Goal: Task Accomplishment & Management: Manage account settings

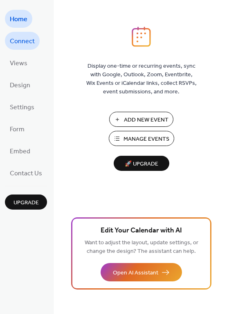
click at [30, 37] on span "Connect" at bounding box center [22, 41] width 25 height 13
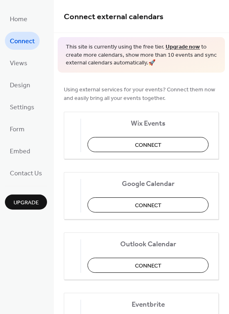
click at [32, 67] on ul "Home Connect Views Design Settings Form Embed Contact Us" at bounding box center [26, 96] width 42 height 172
click at [26, 68] on span "Views" at bounding box center [19, 63] width 18 height 13
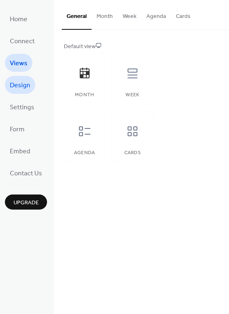
click at [22, 83] on span "Design" at bounding box center [20, 85] width 20 height 13
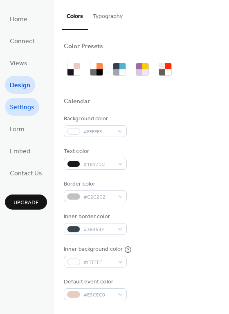
drag, startPoint x: 20, startPoint y: 105, endPoint x: 19, endPoint y: 116, distance: 11.1
click at [20, 105] on span "Settings" at bounding box center [22, 107] width 24 height 13
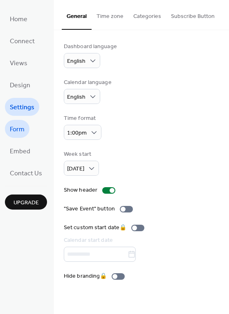
click at [18, 132] on span "Form" at bounding box center [17, 129] width 15 height 13
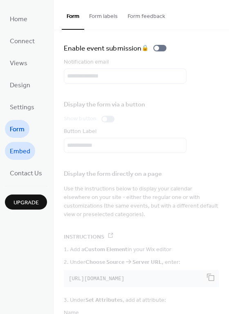
click at [22, 151] on span "Embed" at bounding box center [20, 151] width 20 height 13
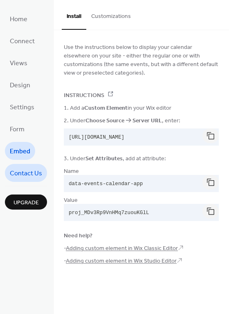
click at [21, 170] on span "Contact Us" at bounding box center [26, 173] width 32 height 13
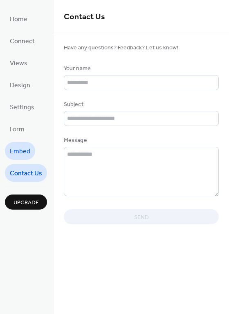
click at [20, 153] on span "Embed" at bounding box center [20, 151] width 20 height 13
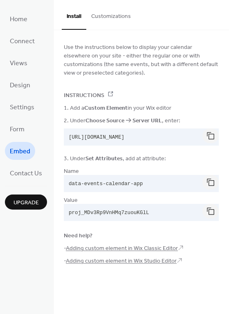
click at [124, 136] on span "[URL][DOMAIN_NAME]" at bounding box center [97, 138] width 56 height 6
drag, startPoint x: 164, startPoint y: 136, endPoint x: 173, endPoint y: 137, distance: 9.0
click at [124, 136] on span "https://dist.eventscalendar.co/embed.js" at bounding box center [97, 138] width 56 height 6
drag, startPoint x: 181, startPoint y: 138, endPoint x: 91, endPoint y: 139, distance: 89.4
click at [105, 139] on span "https://dist.eventscalendar.co/embed.js" at bounding box center [97, 138] width 56 height 6
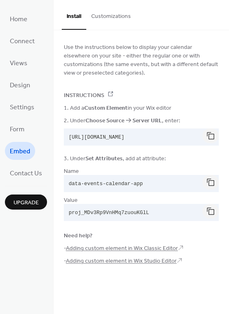
drag, startPoint x: 83, startPoint y: 139, endPoint x: 73, endPoint y: 139, distance: 9.4
click at [82, 139] on span "https://dist.eventscalendar.co/embed.js" at bounding box center [97, 138] width 56 height 6
click at [22, 128] on span "Form" at bounding box center [17, 129] width 15 height 13
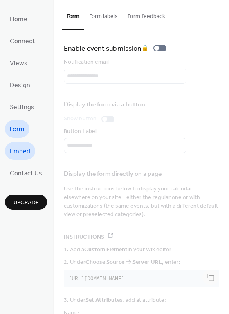
click at [19, 145] on span "Embed" at bounding box center [20, 151] width 20 height 13
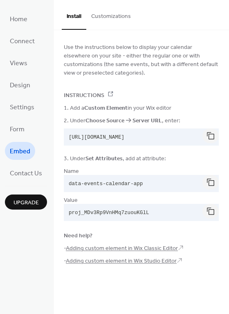
click at [111, 137] on span "https://dist.eventscalendar.co/embed.js" at bounding box center [97, 138] width 56 height 6
drag, startPoint x: 127, startPoint y: 133, endPoint x: 91, endPoint y: 133, distance: 35.5
click at [91, 133] on pre "https://dist.eventscalendar.co/embed.js" at bounding box center [135, 137] width 142 height 17
click at [186, 110] on div "1. Add a Custom Element in your Wix editor" at bounding box center [141, 107] width 155 height 9
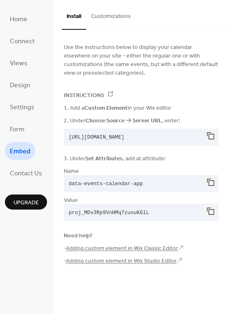
drag, startPoint x: 203, startPoint y: 137, endPoint x: 178, endPoint y: 137, distance: 25.3
click at [178, 137] on div "https://dist.eventscalendar.co/embed.js" at bounding box center [141, 137] width 155 height 17
click at [124, 137] on span "https://dist.eventscalendar.co/embed.js" at bounding box center [97, 138] width 56 height 6
click at [106, 136] on span "https://dist.eventscalendar.co/embed.js" at bounding box center [97, 138] width 56 height 6
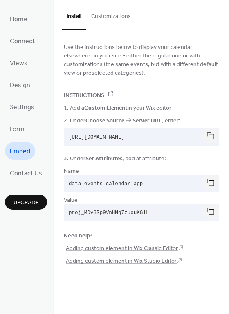
click at [110, 182] on span "data-events-calendar-app" at bounding box center [106, 184] width 74 height 6
click at [16, 128] on span "Form" at bounding box center [17, 129] width 15 height 13
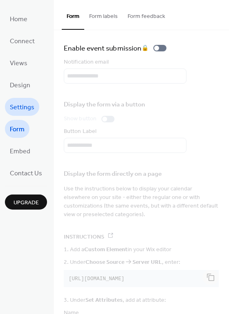
click at [27, 110] on span "Settings" at bounding box center [22, 107] width 24 height 13
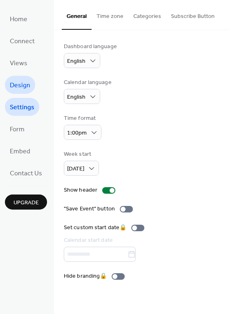
click at [19, 91] on span "Design" at bounding box center [20, 85] width 20 height 13
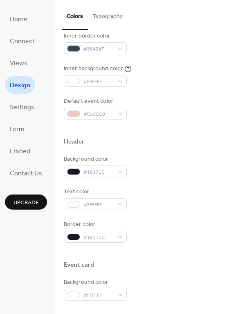
scroll to position [349, 0]
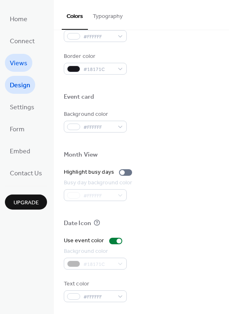
click at [18, 60] on span "Views" at bounding box center [19, 63] width 18 height 13
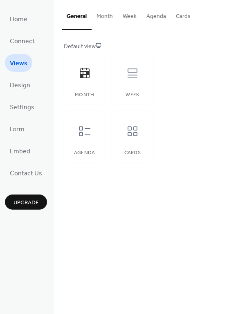
click at [184, 106] on div "Default view Month Week Agenda Cards" at bounding box center [141, 102] width 155 height 120
click at [89, 125] on icon at bounding box center [84, 131] width 13 height 13
click at [84, 134] on icon at bounding box center [84, 132] width 11 height 10
click at [142, 133] on div at bounding box center [132, 131] width 24 height 24
click at [133, 91] on div "Week" at bounding box center [131, 78] width 41 height 51
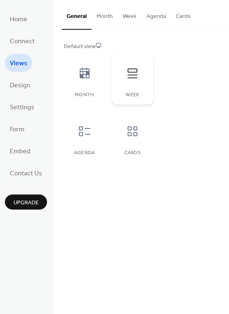
click at [130, 85] on div "Week" at bounding box center [131, 78] width 41 height 51
drag, startPoint x: 130, startPoint y: 85, endPoint x: 124, endPoint y: 84, distance: 6.7
click at [129, 85] on div "Week" at bounding box center [131, 78] width 41 height 51
click at [76, 77] on div at bounding box center [84, 73] width 24 height 24
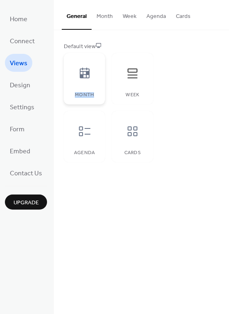
click at [76, 77] on div at bounding box center [84, 73] width 24 height 24
click at [176, 77] on div "Default view Month Week Agenda Cards" at bounding box center [141, 102] width 155 height 120
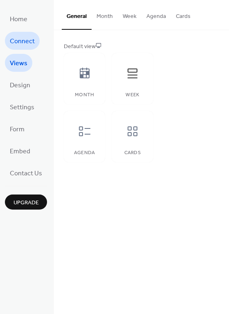
click at [19, 41] on span "Connect" at bounding box center [22, 41] width 25 height 13
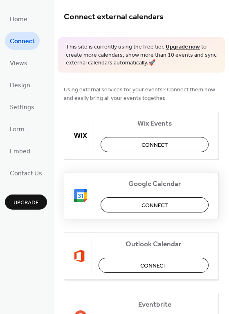
click at [150, 207] on span "Connect" at bounding box center [154, 205] width 27 height 9
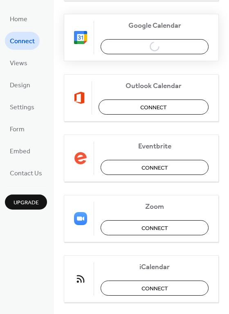
scroll to position [157, 0]
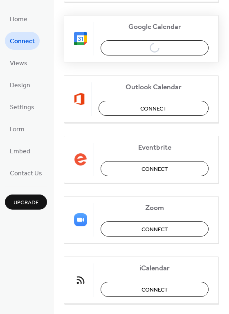
click at [149, 49] on div "Google Calendar Connect" at bounding box center [141, 38] width 155 height 47
click at [150, 47] on div "Google Calendar Connect" at bounding box center [141, 38] width 155 height 47
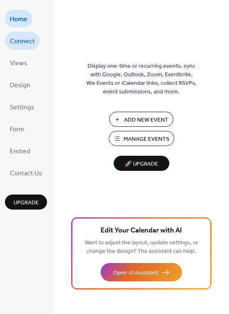
click at [22, 39] on span "Connect" at bounding box center [22, 41] width 25 height 13
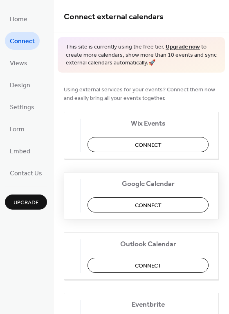
click at [161, 206] on span "Connect" at bounding box center [148, 205] width 27 height 9
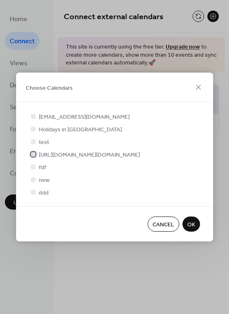
click at [32, 155] on div at bounding box center [33, 154] width 5 height 5
click at [187, 225] on span "OK" at bounding box center [191, 225] width 8 height 9
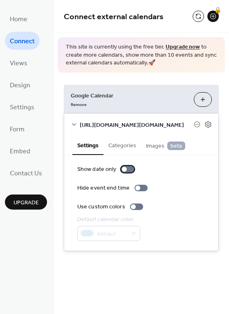
click at [125, 169] on div at bounding box center [124, 169] width 5 height 5
click at [128, 169] on div at bounding box center [130, 169] width 5 height 5
click at [138, 189] on div at bounding box center [140, 188] width 13 height 7
click at [126, 170] on div at bounding box center [127, 169] width 13 height 7
click at [142, 187] on div at bounding box center [144, 188] width 5 height 5
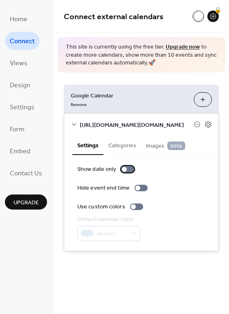
click at [125, 169] on div at bounding box center [124, 169] width 5 height 5
click at [125, 147] on button "Categories" at bounding box center [122, 145] width 38 height 19
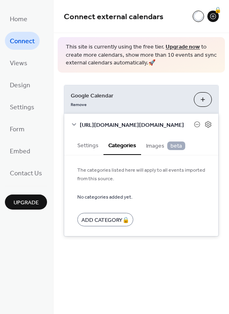
click at [85, 148] on button "Settings" at bounding box center [87, 145] width 31 height 19
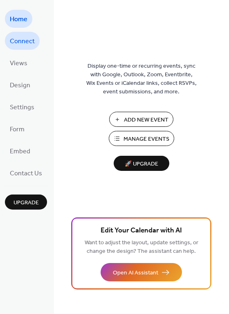
click at [16, 44] on span "Connect" at bounding box center [22, 41] width 25 height 13
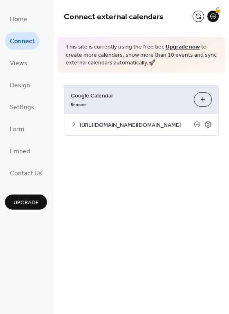
click at [72, 125] on icon at bounding box center [74, 124] width 7 height 7
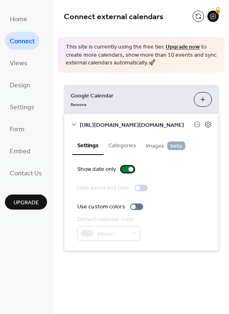
click at [127, 171] on div at bounding box center [127, 169] width 13 height 7
click at [122, 168] on div at bounding box center [124, 169] width 5 height 5
click at [199, 169] on div "Show date only" at bounding box center [141, 169] width 128 height 9
click at [124, 170] on div at bounding box center [127, 169] width 13 height 7
click at [125, 170] on div at bounding box center [124, 169] width 5 height 5
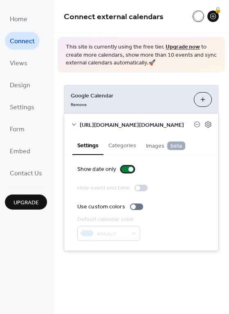
click at [128, 170] on div at bounding box center [130, 169] width 5 height 5
click at [127, 170] on div at bounding box center [127, 169] width 13 height 7
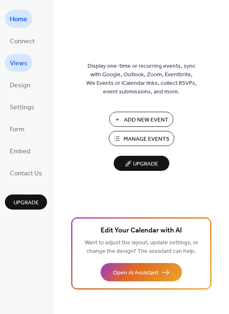
click at [22, 60] on span "Views" at bounding box center [19, 63] width 18 height 13
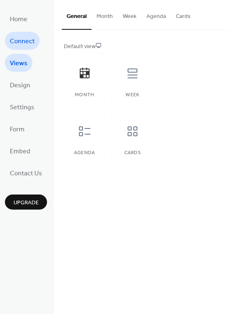
click at [32, 42] on span "Connect" at bounding box center [22, 41] width 25 height 13
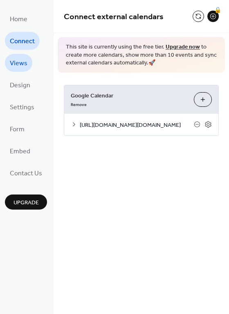
click at [28, 56] on link "Views" at bounding box center [18, 63] width 27 height 18
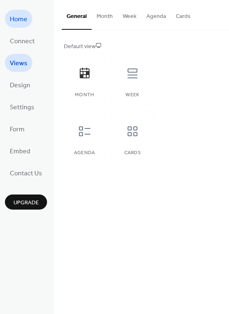
click at [25, 22] on span "Home" at bounding box center [19, 19] width 18 height 13
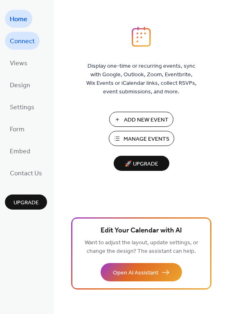
click at [18, 42] on span "Connect" at bounding box center [22, 41] width 25 height 13
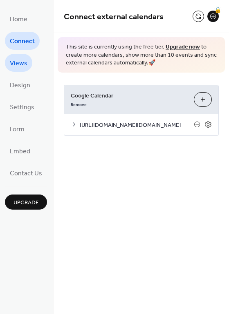
click at [20, 62] on span "Views" at bounding box center [19, 63] width 18 height 13
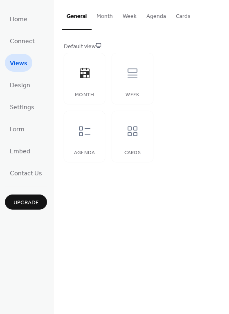
click at [178, 14] on button "Cards" at bounding box center [183, 14] width 24 height 29
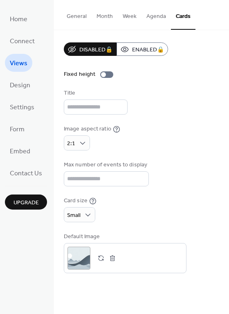
click at [96, 16] on button "Month" at bounding box center [104, 14] width 26 height 29
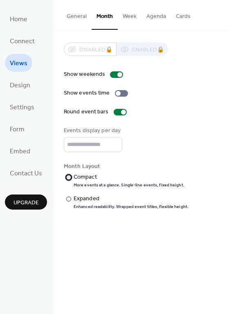
click at [83, 179] on div "Compact" at bounding box center [127, 177] width 109 height 9
click at [80, 18] on button "General" at bounding box center [77, 14] width 30 height 29
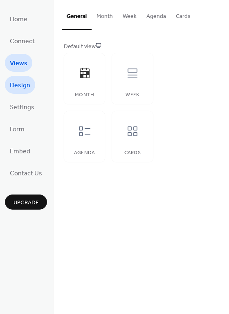
click at [18, 82] on span "Design" at bounding box center [20, 85] width 20 height 13
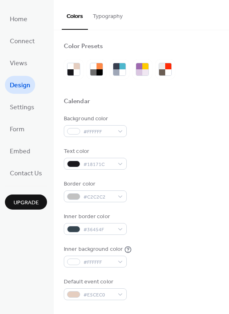
click at [111, 16] on button "Typography" at bounding box center [108, 14] width 40 height 29
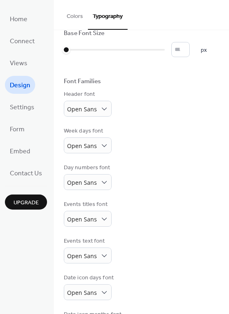
scroll to position [45, 0]
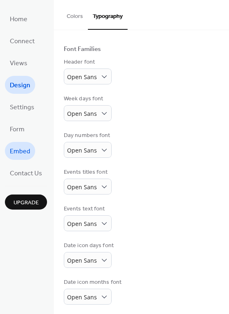
click at [26, 151] on span "Embed" at bounding box center [20, 151] width 20 height 13
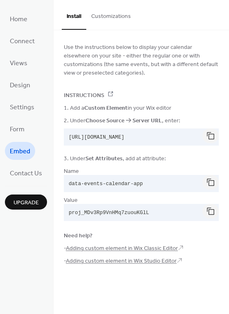
click at [163, 104] on span "1. Add a Custom Element in your Wix editor" at bounding box center [117, 108] width 107 height 9
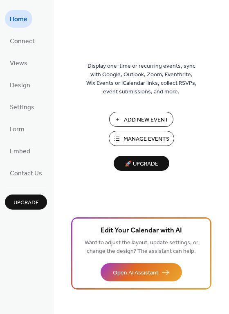
click at [101, 57] on div "Display one-time or recurring events, sync with Google, Outlook, Zoom, Eventbri…" at bounding box center [140, 171] width 175 height 288
click at [29, 40] on span "Connect" at bounding box center [22, 41] width 25 height 13
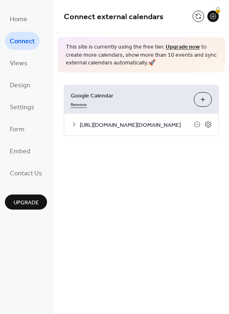
drag, startPoint x: 129, startPoint y: 148, endPoint x: 81, endPoint y: 101, distance: 67.6
click at [126, 142] on div "Connect external calendars 🔒 This site is currently using the free tier. Upgrad…" at bounding box center [140, 80] width 175 height 160
click at [27, 64] on link "Views" at bounding box center [18, 63] width 27 height 18
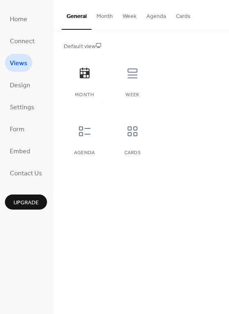
drag, startPoint x: 182, startPoint y: 181, endPoint x: 170, endPoint y: 172, distance: 14.9
click at [182, 180] on div "General Month Week Agenda Cards Default view Month Week Agenda Cards Disabled 🔒…" at bounding box center [140, 157] width 175 height 314
click at [194, 80] on div "Default view Month Week Agenda Cards" at bounding box center [141, 102] width 155 height 120
click at [20, 80] on span "Design" at bounding box center [20, 85] width 20 height 13
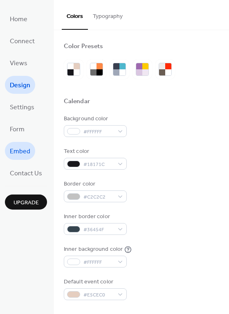
click at [25, 155] on span "Embed" at bounding box center [20, 151] width 20 height 13
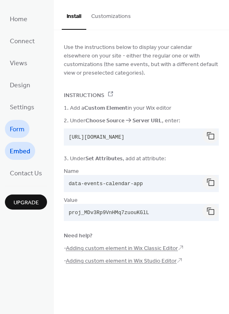
click at [20, 129] on span "Form" at bounding box center [17, 129] width 15 height 13
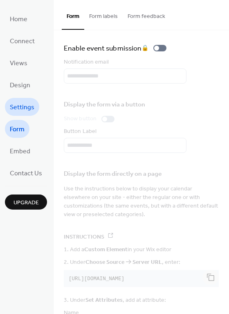
click at [26, 102] on span "Settings" at bounding box center [22, 107] width 24 height 13
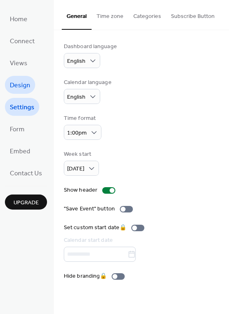
click at [20, 87] on span "Design" at bounding box center [20, 85] width 20 height 13
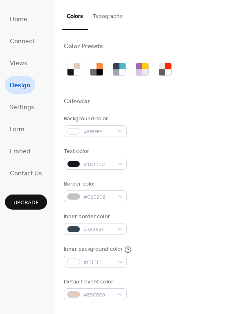
click at [104, 19] on button "Typography" at bounding box center [108, 14] width 40 height 29
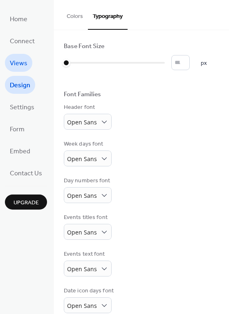
click at [22, 62] on span "Views" at bounding box center [19, 63] width 18 height 13
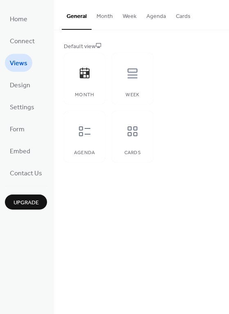
click at [182, 91] on div "Default view Month Week Agenda Cards" at bounding box center [141, 102] width 155 height 120
click at [133, 76] on icon at bounding box center [132, 73] width 13 height 13
click at [81, 76] on icon at bounding box center [85, 73] width 10 height 11
click at [180, 70] on div "Default view Month Week Agenda Cards" at bounding box center [141, 102] width 155 height 120
click at [22, 44] on span "Connect" at bounding box center [22, 41] width 25 height 13
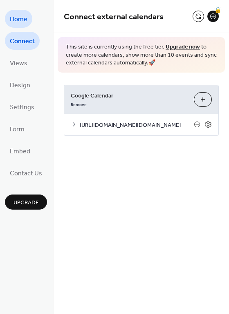
click at [25, 20] on span "Home" at bounding box center [19, 19] width 18 height 13
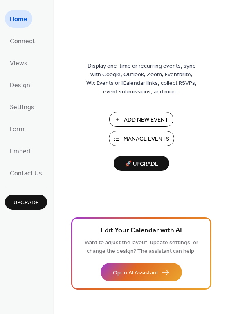
click at [81, 56] on div "Display one-time or recurring events, sync with Google, Outlook, Zoom, Eventbri…" at bounding box center [140, 171] width 175 height 288
